Goal: Find specific page/section: Find specific page/section

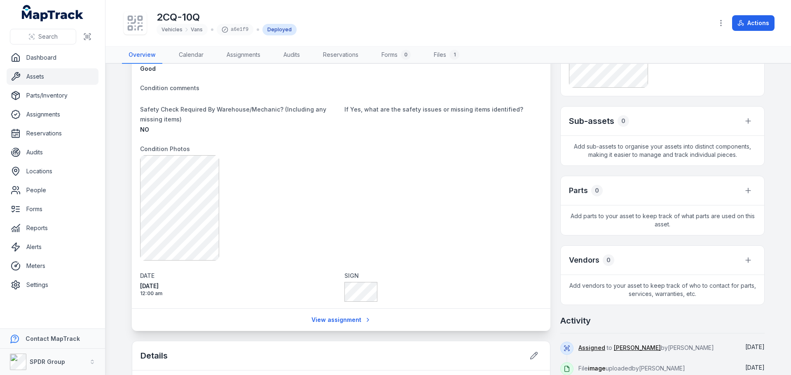
scroll to position [165, 0]
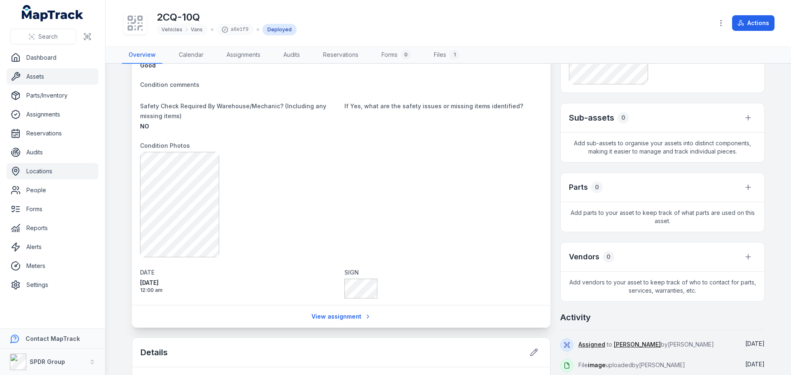
click at [38, 174] on link "Locations" at bounding box center [53, 171] width 92 height 16
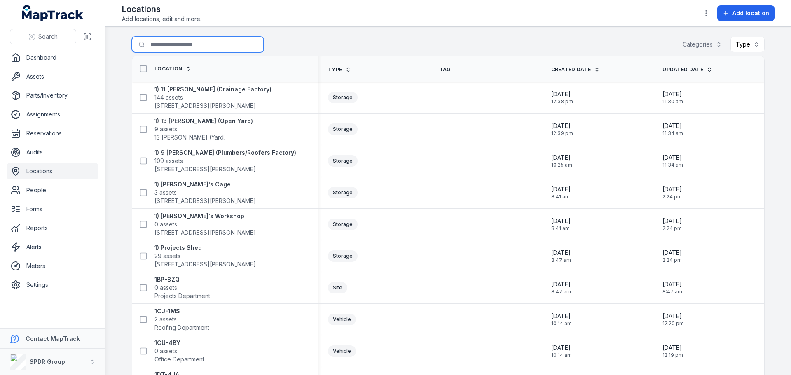
click at [171, 42] on input "Search for locations" at bounding box center [198, 45] width 132 height 16
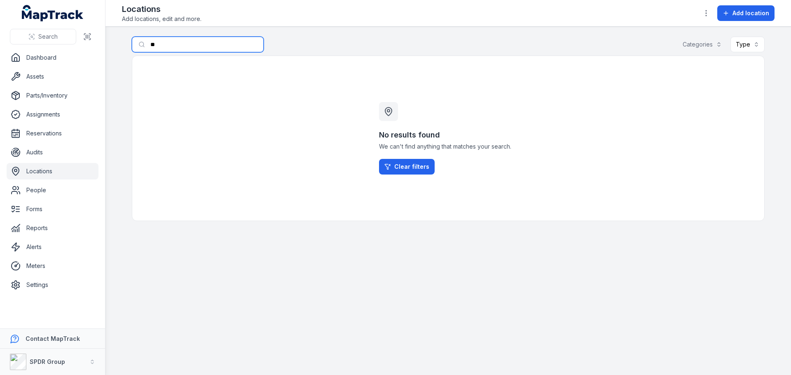
type input "*"
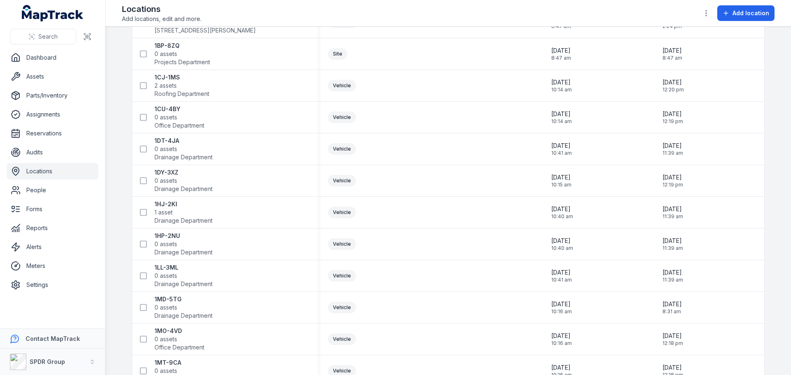
scroll to position [247, 0]
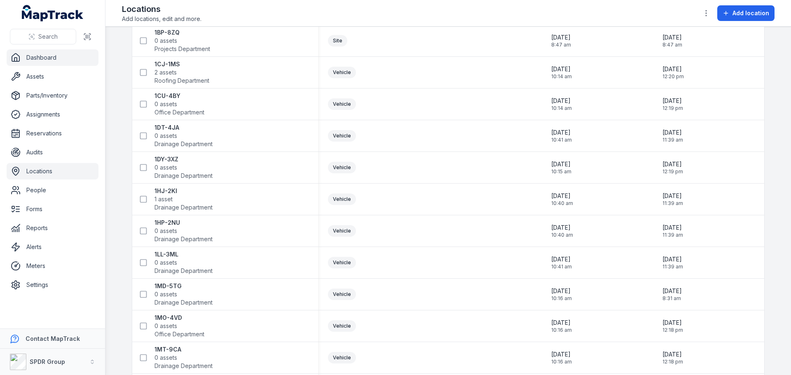
click at [34, 57] on link "Dashboard" at bounding box center [53, 57] width 92 height 16
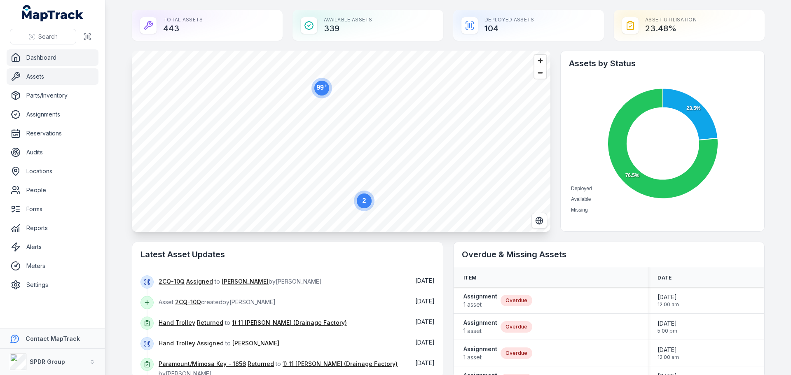
click at [38, 77] on link "Assets" at bounding box center [53, 76] width 92 height 16
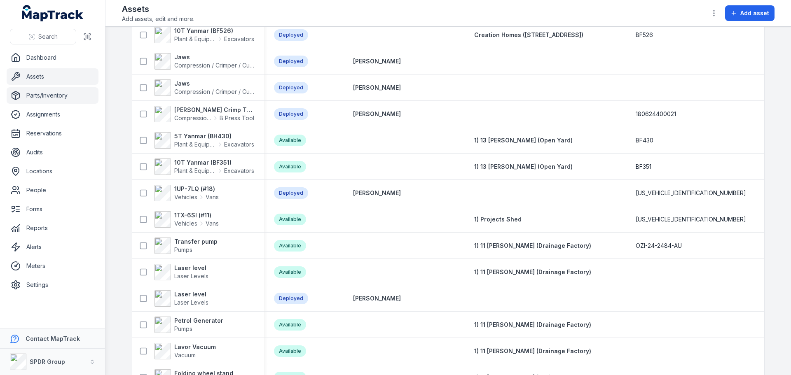
scroll to position [659, 0]
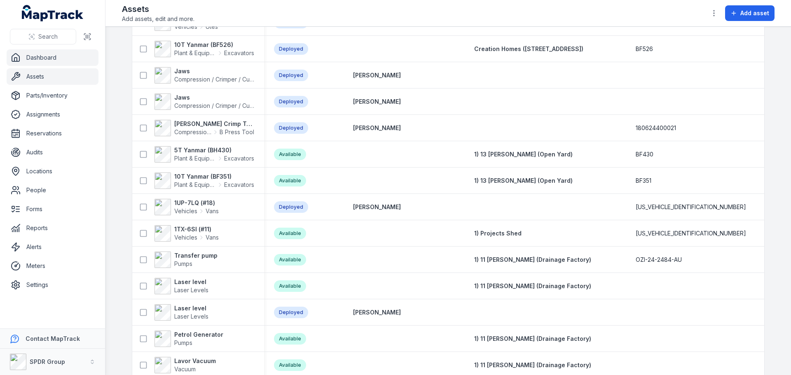
click at [34, 59] on link "Dashboard" at bounding box center [53, 57] width 92 height 16
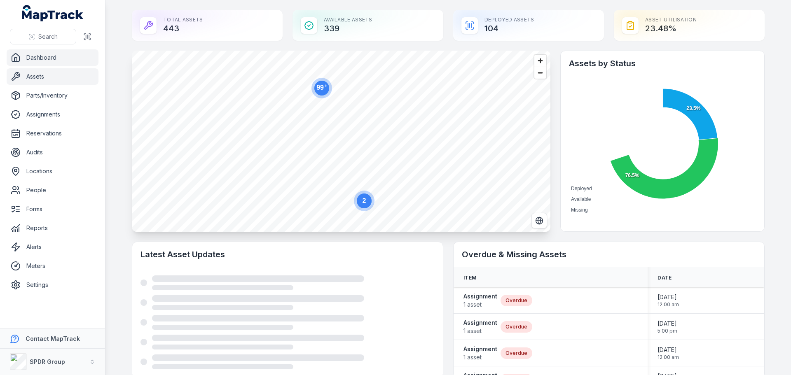
click at [33, 73] on link "Assets" at bounding box center [53, 76] width 92 height 16
